Goal: Communication & Community: Answer question/provide support

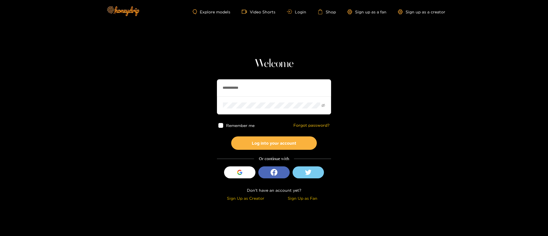
click at [234, 91] on input "**********" at bounding box center [274, 87] width 114 height 17
type input "**********"
click at [266, 149] on button "Log into your account" at bounding box center [274, 142] width 86 height 13
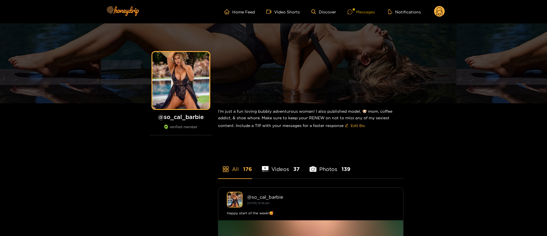
click at [360, 13] on div "Messages" at bounding box center [360, 12] width 27 height 7
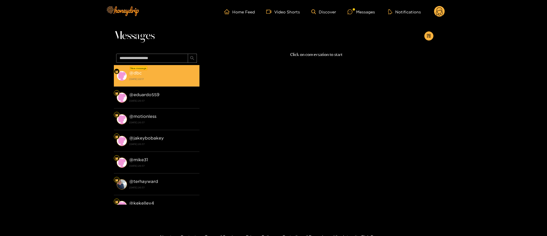
click at [195, 77] on strong "15 August 2025 22:17" at bounding box center [162, 78] width 67 height 5
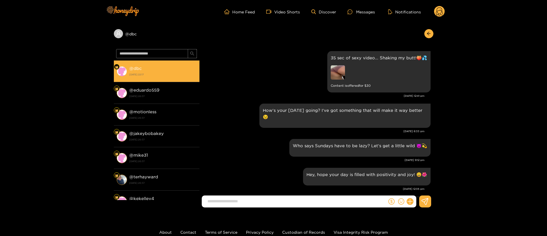
scroll to position [750, 0]
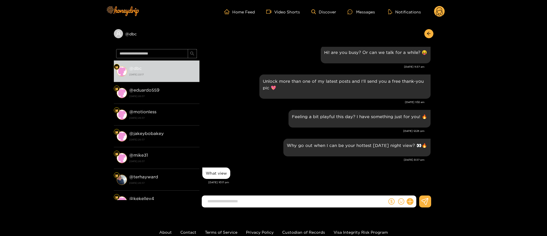
click at [281, 206] on form at bounding box center [294, 201] width 185 height 12
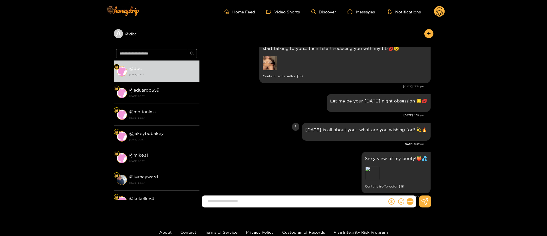
scroll to position [450, 0]
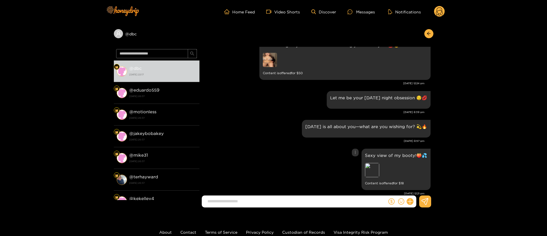
click at [376, 177] on div "Preview" at bounding box center [396, 171] width 62 height 16
click at [376, 177] on div "Preview" at bounding box center [372, 170] width 14 height 14
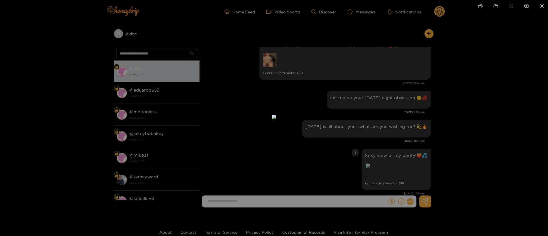
click at [444, 146] on div at bounding box center [274, 118] width 548 height 236
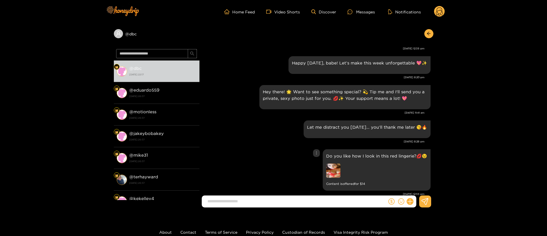
scroll to position [151, 0]
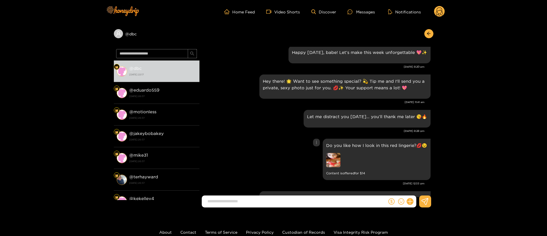
click at [336, 157] on img at bounding box center [333, 160] width 14 height 14
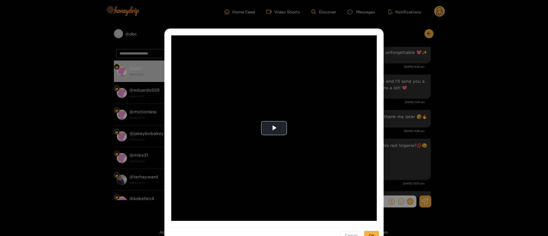
click at [470, 128] on div "**********" at bounding box center [274, 118] width 548 height 236
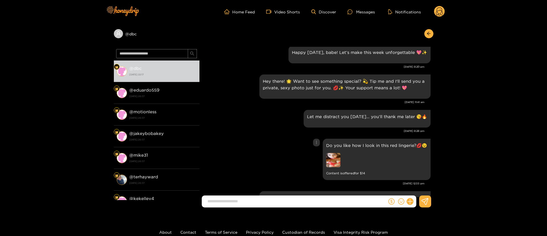
click at [345, 154] on div at bounding box center [366, 161] width 80 height 16
click at [339, 160] on img at bounding box center [333, 160] width 14 height 14
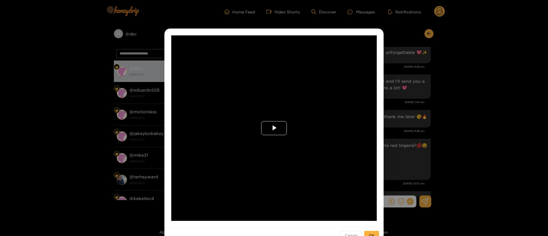
click at [274, 128] on span "Video Player" at bounding box center [274, 128] width 0 height 0
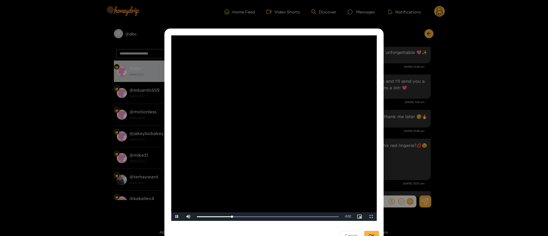
click at [458, 124] on div "**********" at bounding box center [274, 118] width 548 height 236
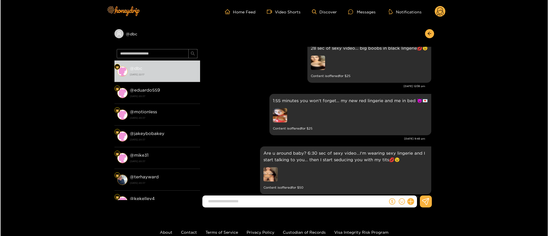
scroll to position [365, 0]
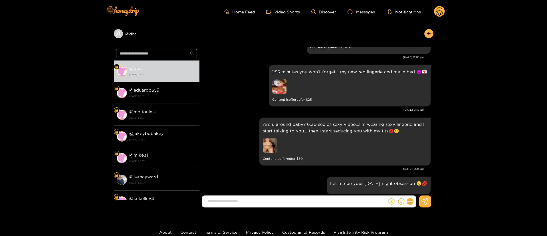
click at [391, 203] on icon "dollar" at bounding box center [391, 201] width 6 height 6
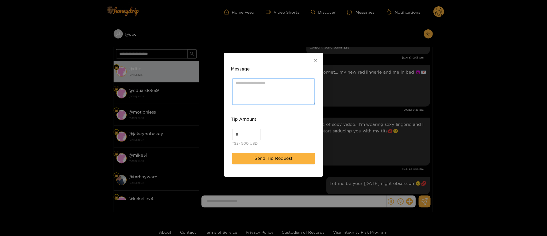
scroll to position [750, 0]
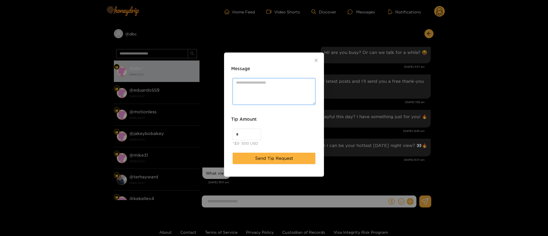
click at [274, 101] on textarea "Message" at bounding box center [273, 91] width 83 height 27
paste textarea "***"
type textarea "**********"
drag, startPoint x: 246, startPoint y: 132, endPoint x: 239, endPoint y: 134, distance: 8.0
click at [239, 134] on input "*" at bounding box center [247, 134] width 28 height 11
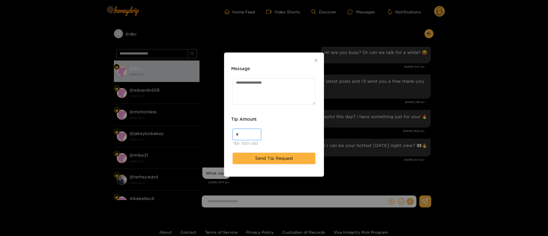
drag, startPoint x: 242, startPoint y: 134, endPoint x: 230, endPoint y: 134, distance: 12.3
click at [230, 134] on div "Tip Amount * *$3- 500 USD" at bounding box center [274, 131] width 88 height 35
type input "**"
click at [275, 142] on div "** *$3- 500 USD" at bounding box center [274, 137] width 86 height 21
click at [265, 160] on span "Send Tip Request" at bounding box center [274, 158] width 38 height 7
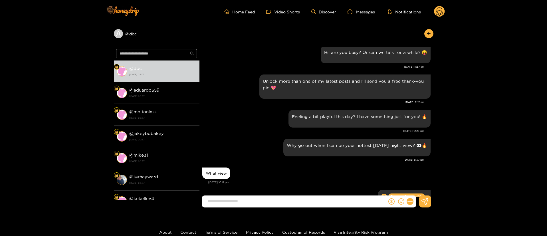
scroll to position [785, 0]
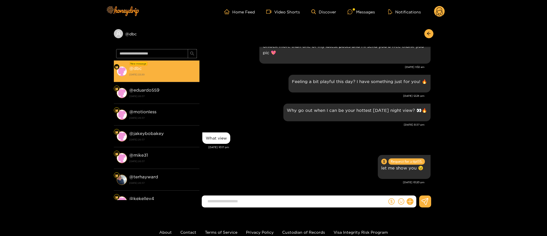
click at [151, 76] on strong "15 August 2025 22:20" at bounding box center [162, 74] width 67 height 5
drag, startPoint x: 154, startPoint y: 94, endPoint x: 166, endPoint y: 70, distance: 27.2
click at [156, 92] on div "@ eduardo559 15 August 2025 20:37" at bounding box center [162, 92] width 67 height 13
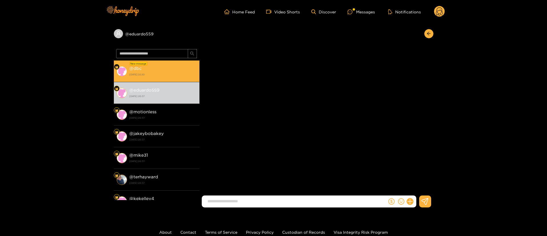
click at [169, 65] on div "@ dbc 15 August 2025 22:20" at bounding box center [162, 71] width 67 height 13
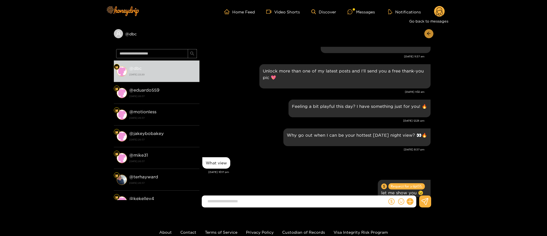
scroll to position [810, 0]
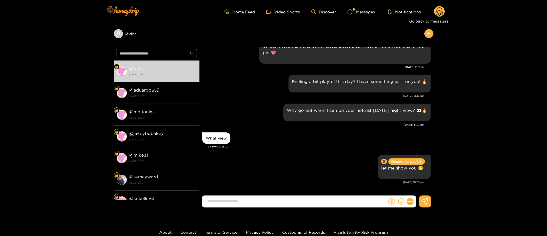
drag, startPoint x: 426, startPoint y: 31, endPoint x: 438, endPoint y: 20, distance: 15.1
click at [426, 30] on button "button" at bounding box center [428, 33] width 9 height 9
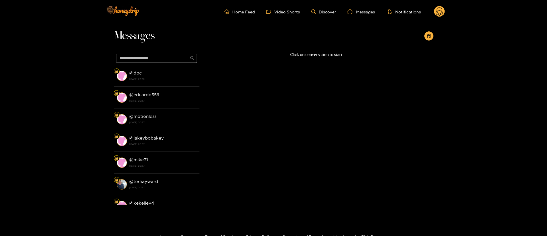
click at [440, 11] on circle at bounding box center [439, 11] width 11 height 11
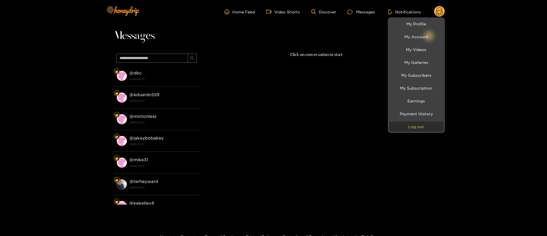
drag, startPoint x: 414, startPoint y: 125, endPoint x: 415, endPoint y: 119, distance: 6.0
click at [414, 125] on button "Log out" at bounding box center [416, 127] width 54 height 10
